Goal: Transaction & Acquisition: Obtain resource

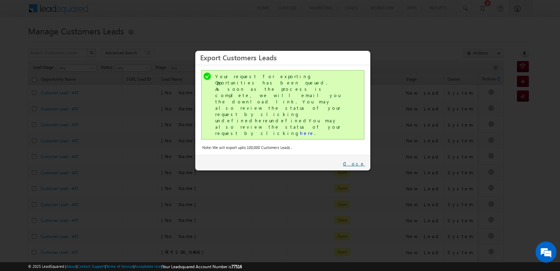
click at [358, 160] on link "Close" at bounding box center [354, 163] width 22 height 6
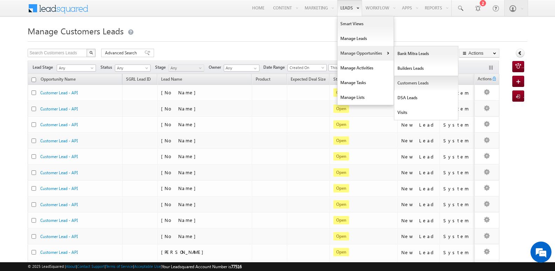
click at [400, 79] on link "Customers Leads" at bounding box center [426, 83] width 64 height 15
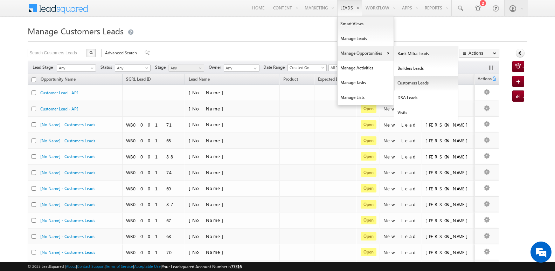
click at [413, 79] on link "Customers Leads" at bounding box center [426, 83] width 64 height 15
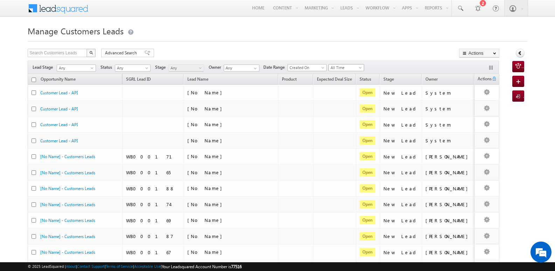
click at [359, 68] on span "All Time" at bounding box center [345, 67] width 33 height 6
click at [340, 97] on link "[DATE]" at bounding box center [348, 97] width 35 height 6
click at [401, 50] on div "Search Customers Leads X 1400 results found Advanced Search Advanced search res…" at bounding box center [264, 54] width 472 height 10
click at [475, 54] on button "Actions" at bounding box center [479, 53] width 40 height 9
click at [470, 67] on link "Export Customers Leads" at bounding box center [479, 66] width 40 height 15
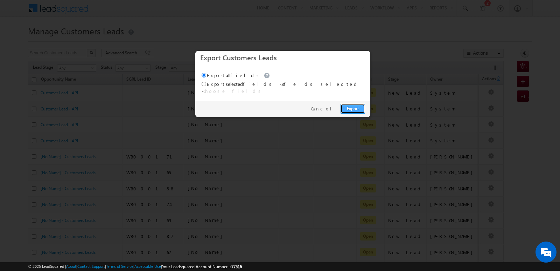
click at [360, 104] on link "Export" at bounding box center [353, 109] width 25 height 10
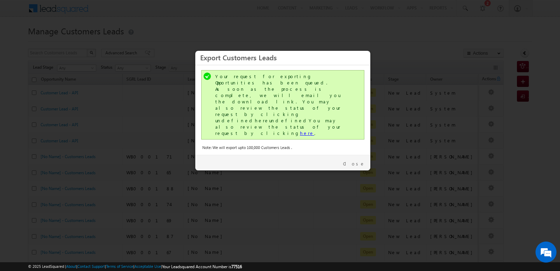
click at [300, 130] on link "here" at bounding box center [307, 133] width 14 height 6
click at [357, 160] on link "Close" at bounding box center [354, 163] width 22 height 6
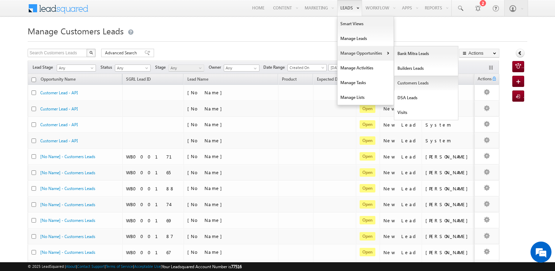
click at [409, 81] on link "Customers Leads" at bounding box center [426, 83] width 64 height 15
click at [404, 79] on link "Customers Leads" at bounding box center [426, 83] width 64 height 15
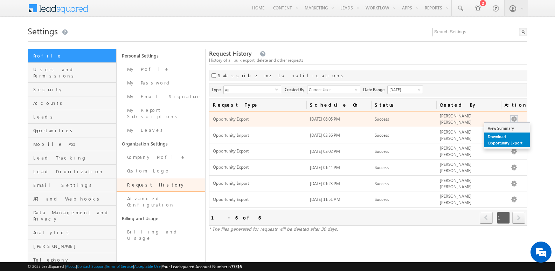
click at [495, 139] on link "Download Opportunity Export" at bounding box center [507, 139] width 46 height 15
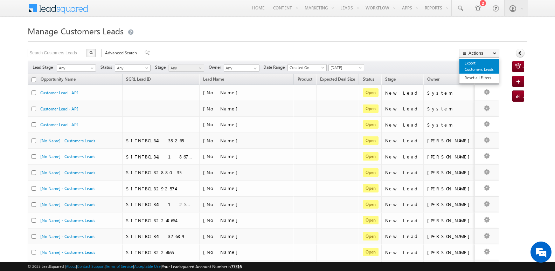
click at [470, 65] on link "Export Customers Leads" at bounding box center [479, 66] width 40 height 15
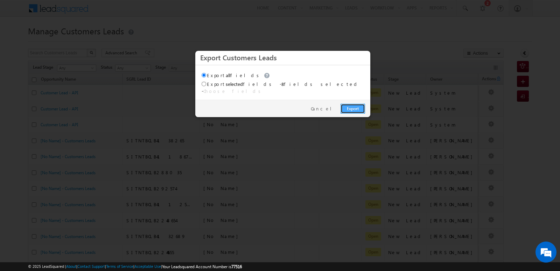
click at [357, 104] on link "Export" at bounding box center [353, 109] width 25 height 10
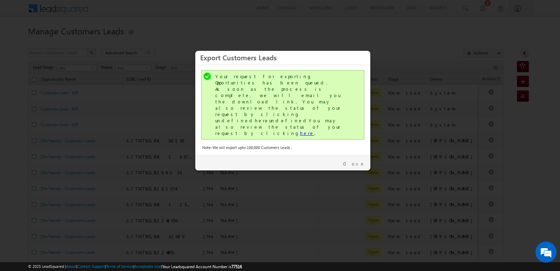
click at [300, 130] on link "here" at bounding box center [307, 133] width 14 height 6
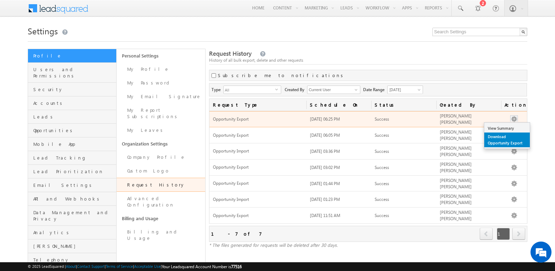
click at [501, 137] on link "Download Opportunity Export" at bounding box center [507, 139] width 46 height 15
